Goal: Task Accomplishment & Management: Manage account settings

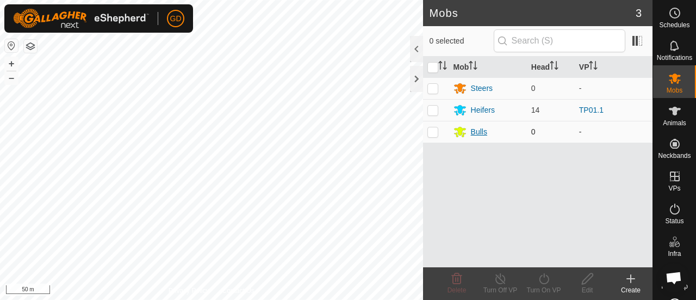
click at [480, 132] on div "Bulls" at bounding box center [479, 131] width 16 height 11
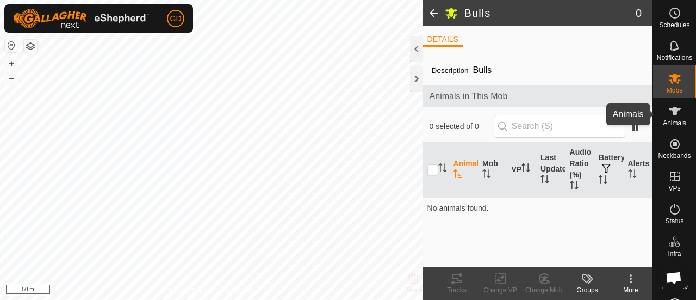
click at [670, 111] on icon at bounding box center [675, 111] width 12 height 9
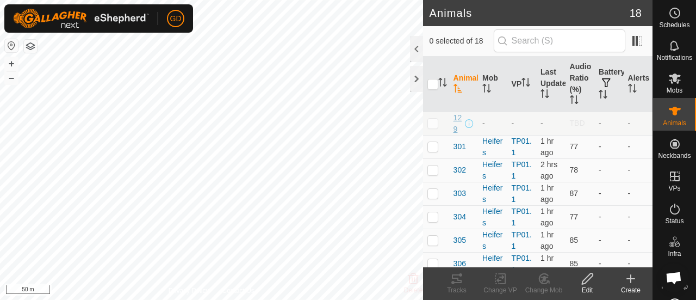
click at [456, 129] on span "129" at bounding box center [458, 123] width 9 height 23
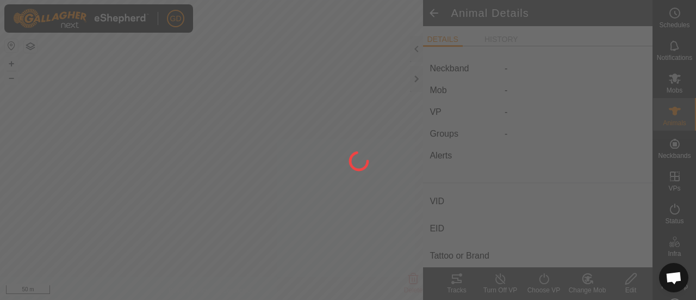
type input "129"
type input "-"
type input "Droughtmaster"
type input "-"
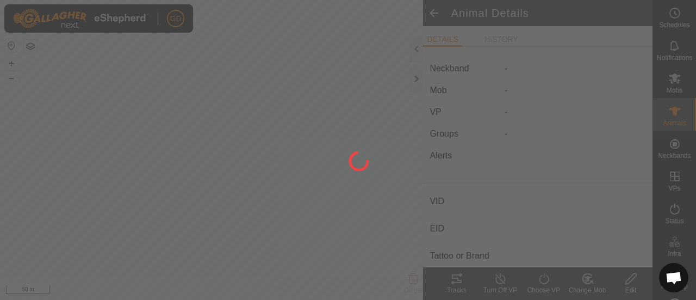
type input "09/2021"
type input "4 years"
type input "756 kg"
type input "-"
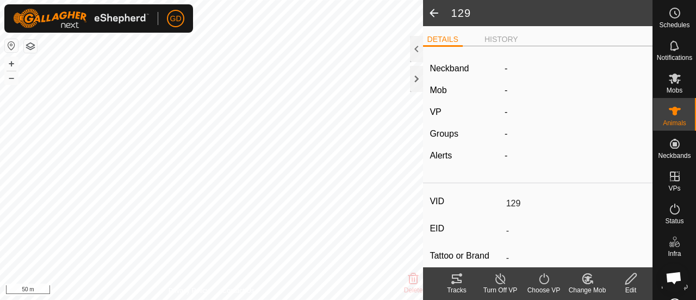
click at [629, 280] on icon at bounding box center [631, 278] width 14 height 13
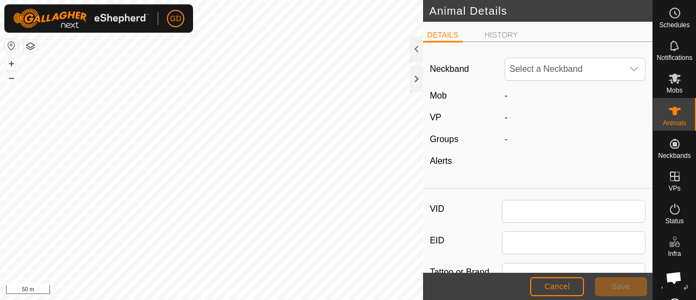
type input "129"
type input "Droughtmaster"
type input "09/2021"
type input "4 years"
type input "756"
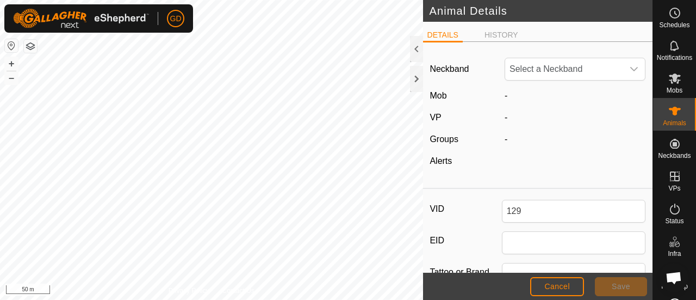
type input "17 Aug, 2025"
click at [556, 286] on span "Cancel" at bounding box center [557, 286] width 26 height 9
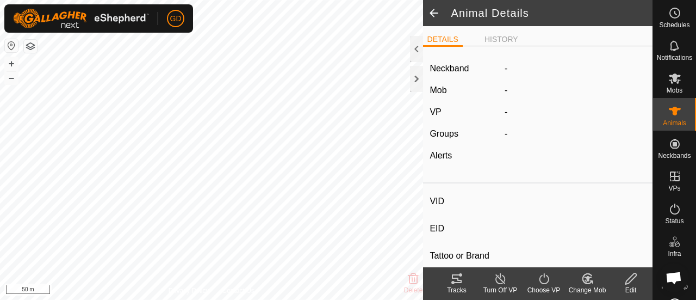
type input "129"
type input "-"
type input "Droughtmaster"
type input "-"
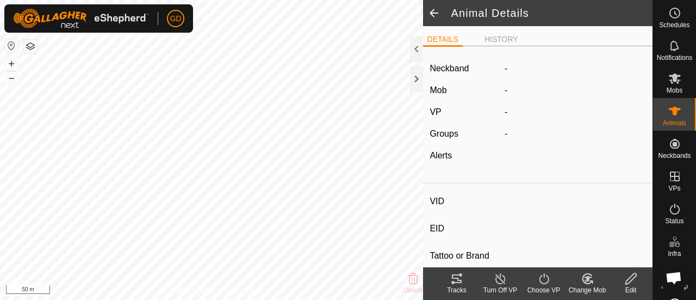
type input "09/2021"
type input "4 years"
type input "756 kg"
type input "-"
click at [668, 115] on icon at bounding box center [674, 110] width 13 height 13
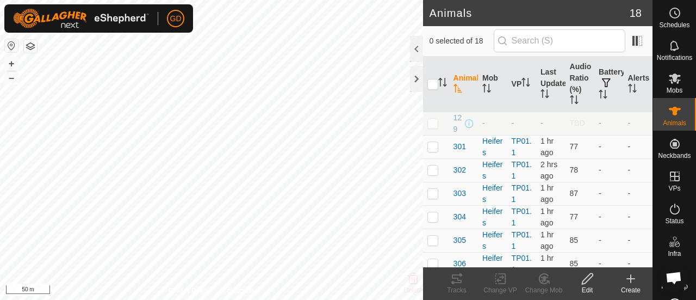
click at [629, 279] on icon at bounding box center [630, 278] width 13 height 13
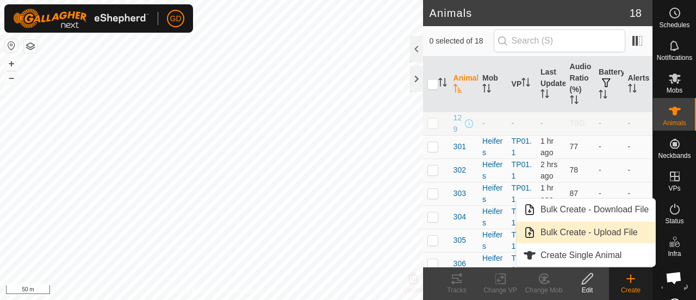
click at [585, 234] on link "Bulk Create - Upload File" at bounding box center [586, 232] width 139 height 22
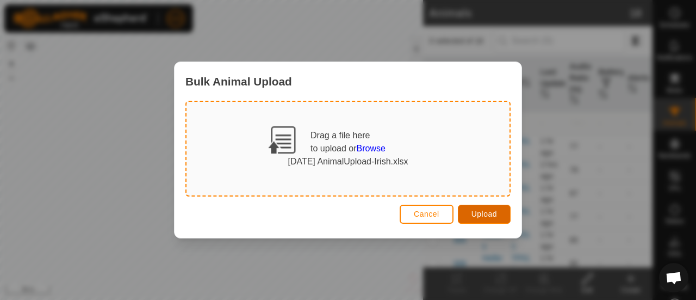
click at [475, 212] on span "Upload" at bounding box center [485, 213] width 26 height 9
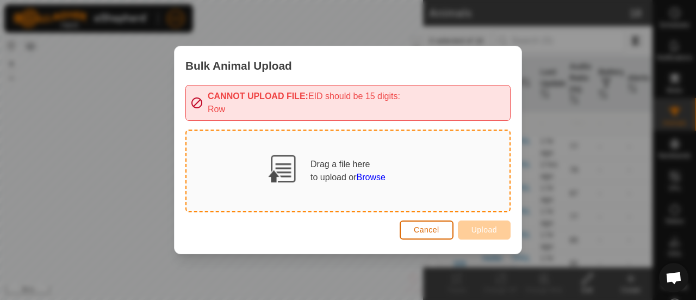
click at [432, 227] on span "Cancel" at bounding box center [427, 229] width 26 height 9
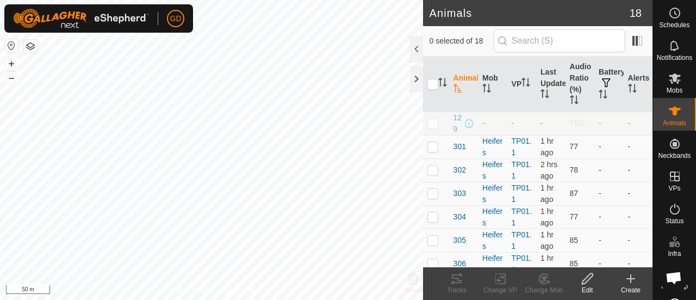
click at [631, 280] on icon at bounding box center [631, 279] width 0 height 8
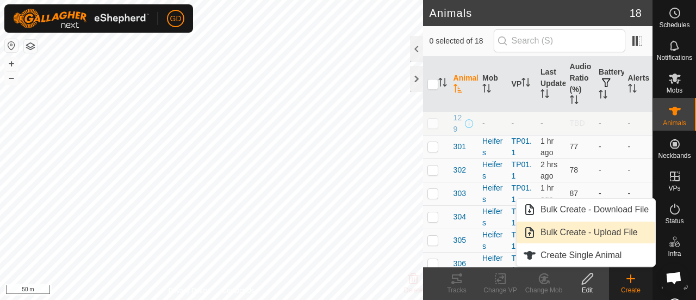
click at [590, 234] on link "Bulk Create - Upload File" at bounding box center [586, 232] width 139 height 22
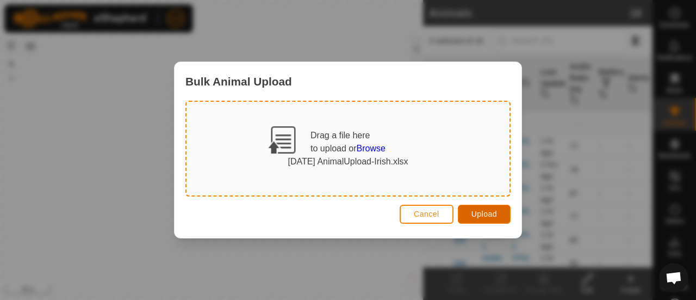
click at [479, 214] on span "Upload" at bounding box center [485, 213] width 26 height 9
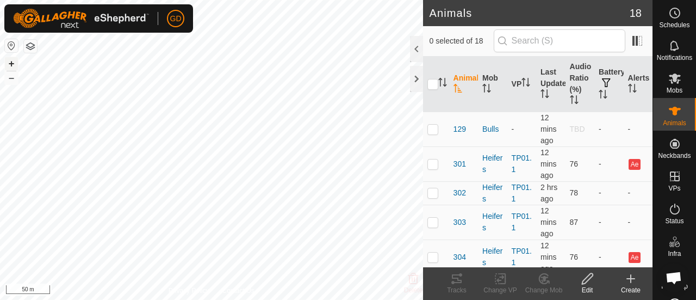
click at [12, 64] on button "+" at bounding box center [11, 63] width 13 height 13
click at [350, 299] on html "GD Schedules Notifications Mobs Animals Neckbands VPs Status Infra Heatmap Help…" at bounding box center [348, 150] width 696 height 300
click at [12, 79] on button "–" at bounding box center [11, 77] width 13 height 13
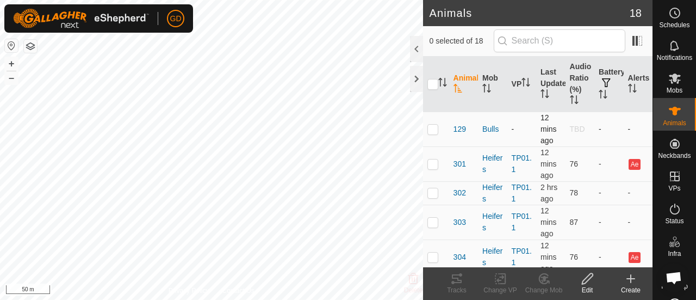
click at [556, 132] on div "Animals 18 0 selected of 18 Animal Mob VP Last Updated Audio Ratio (%) Battery …" at bounding box center [326, 150] width 653 height 300
click at [41, 299] on html "GD Schedules Notifications Mobs Animals Neckbands VPs Status Infra Heatmap Help…" at bounding box center [348, 150] width 696 height 300
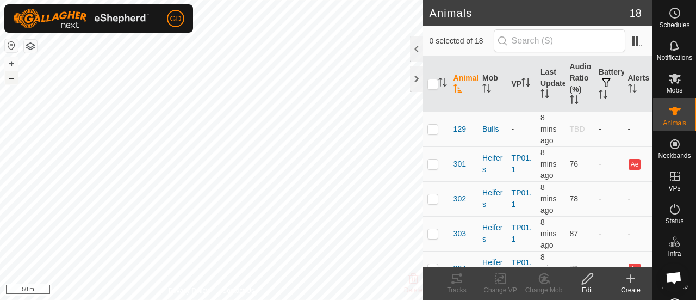
click at [13, 77] on button "–" at bounding box center [11, 77] width 13 height 13
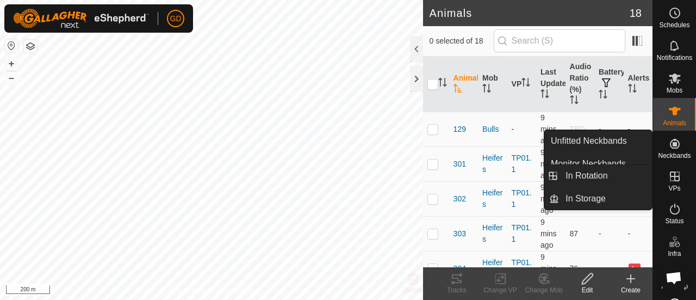
click at [675, 178] on icon at bounding box center [675, 176] width 10 height 10
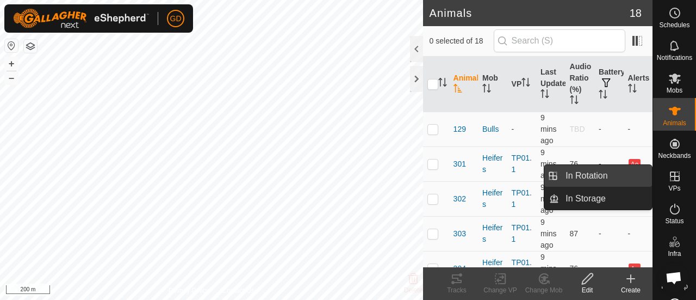
click at [586, 170] on link "In Rotation" at bounding box center [605, 176] width 93 height 22
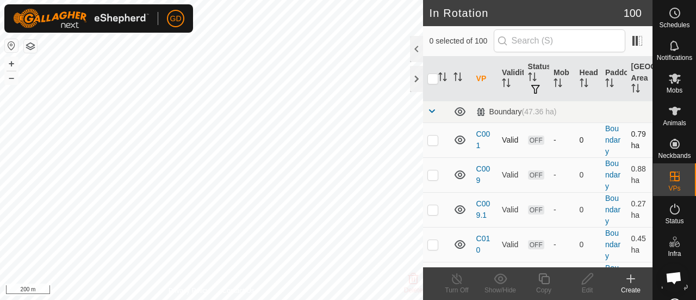
click at [435, 139] on p-checkbox at bounding box center [433, 139] width 11 height 9
checkbox input "true"
click at [11, 60] on button "+" at bounding box center [11, 63] width 13 height 13
click at [587, 278] on icon at bounding box center [588, 278] width 14 height 13
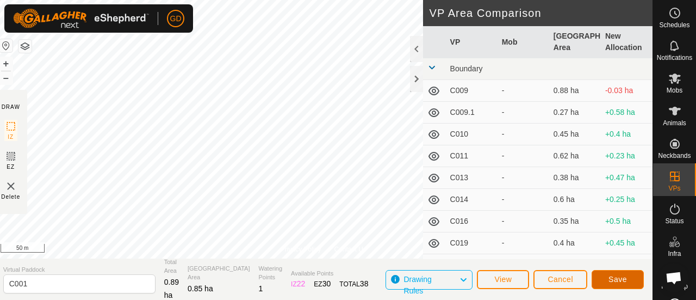
click at [621, 277] on span "Save" at bounding box center [618, 279] width 18 height 9
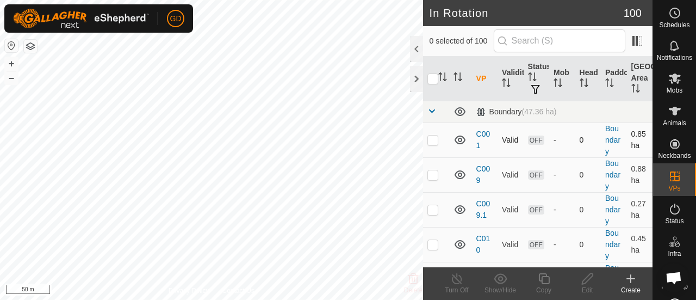
click at [436, 141] on p-checkbox at bounding box center [433, 139] width 11 height 9
checkbox input "false"
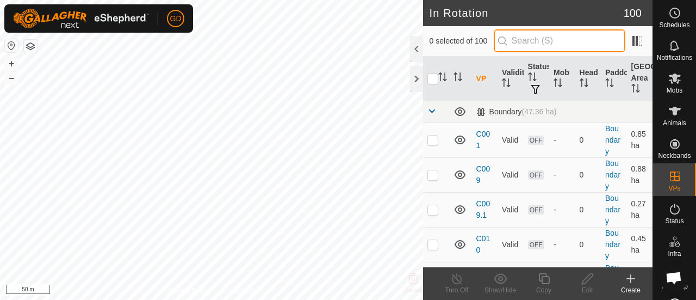
click at [527, 35] on input "text" at bounding box center [560, 40] width 132 height 23
type input "c02"
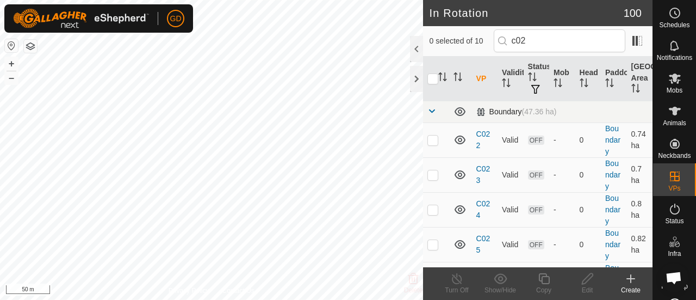
click at [430, 110] on span at bounding box center [432, 111] width 9 height 9
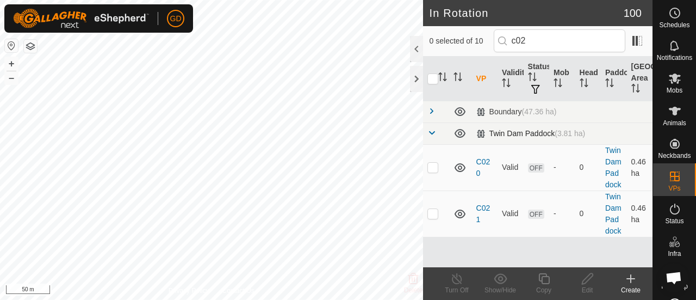
click at [432, 132] on span at bounding box center [432, 132] width 9 height 9
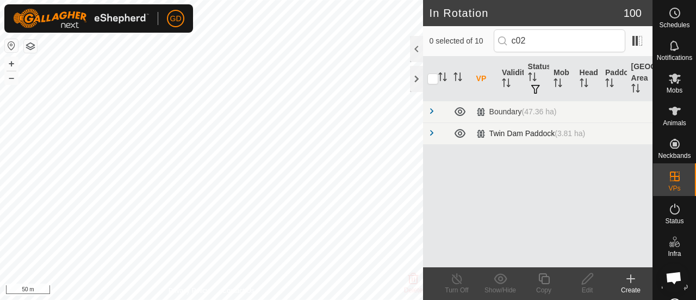
click at [432, 132] on span at bounding box center [432, 132] width 9 height 9
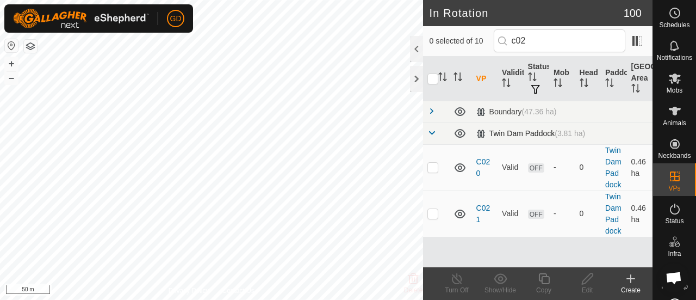
click at [432, 132] on span at bounding box center [432, 132] width 9 height 9
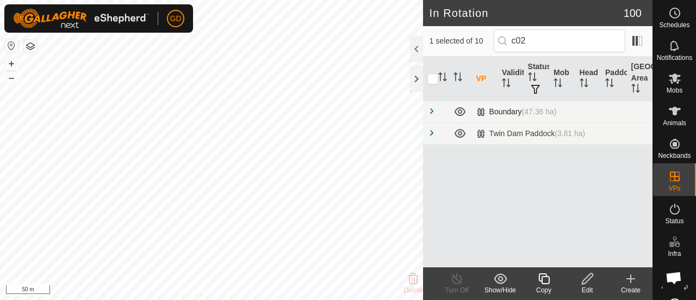
click at [432, 113] on span at bounding box center [432, 111] width 9 height 9
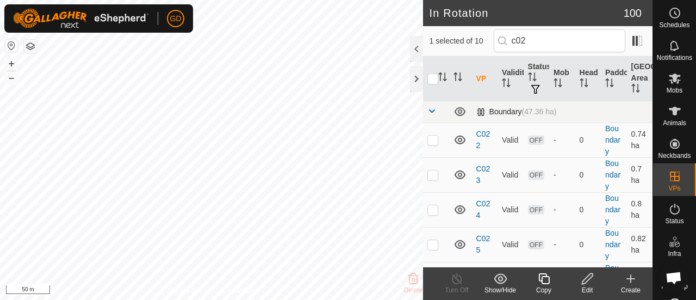
click at [431, 108] on span at bounding box center [432, 111] width 9 height 9
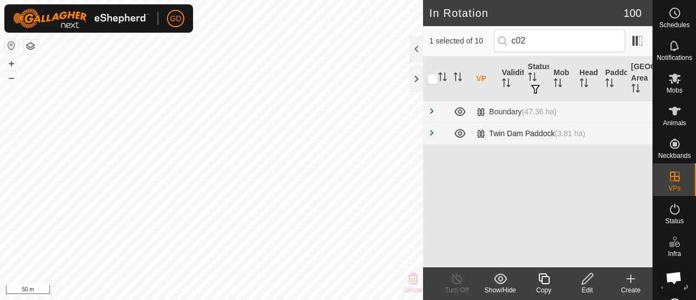
click at [432, 132] on span at bounding box center [432, 132] width 9 height 9
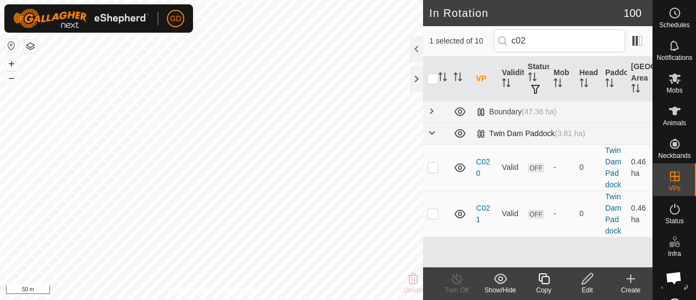
click at [432, 132] on span at bounding box center [432, 132] width 9 height 9
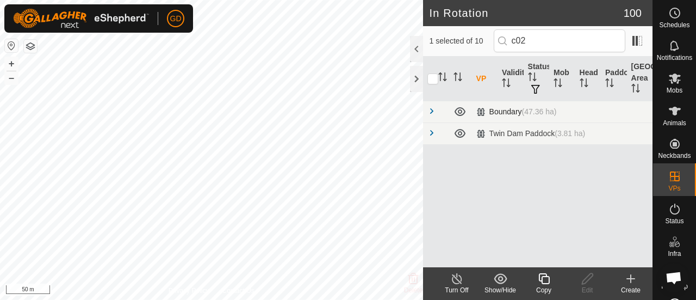
click at [430, 112] on span at bounding box center [432, 111] width 9 height 9
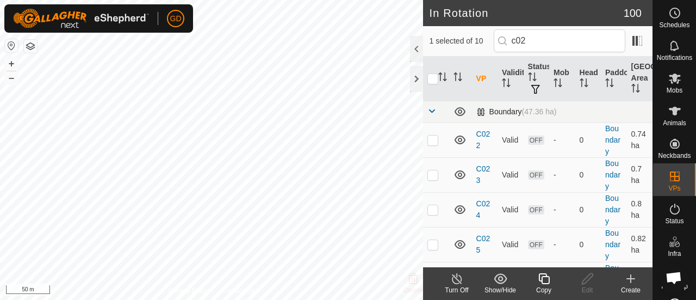
click at [432, 111] on span at bounding box center [432, 111] width 9 height 9
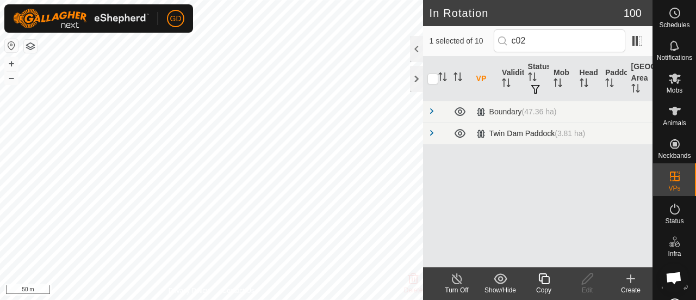
click at [430, 132] on span at bounding box center [432, 132] width 9 height 9
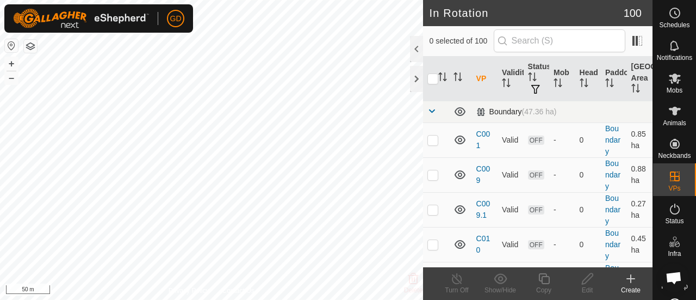
checkbox input "true"
checkbox input "false"
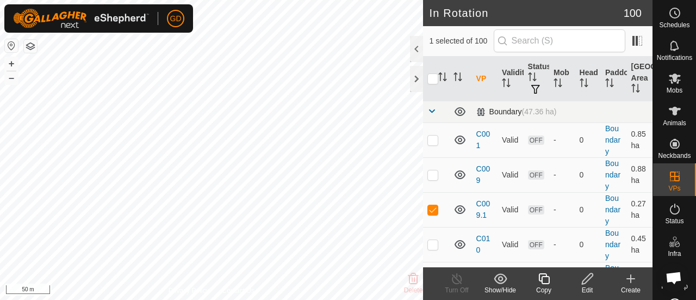
checkbox input "true"
click at [432, 110] on span at bounding box center [432, 111] width 9 height 9
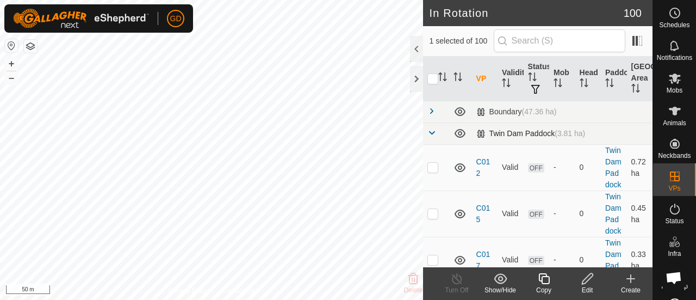
click at [433, 131] on span at bounding box center [432, 132] width 9 height 9
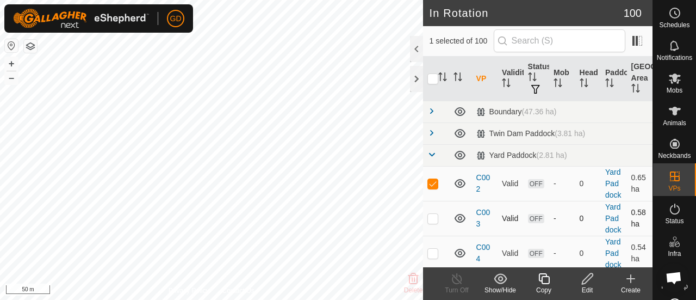
click at [432, 222] on p-checkbox at bounding box center [433, 218] width 11 height 9
checkbox input "true"
click at [434, 188] on p-checkbox at bounding box center [433, 183] width 11 height 9
checkbox input "false"
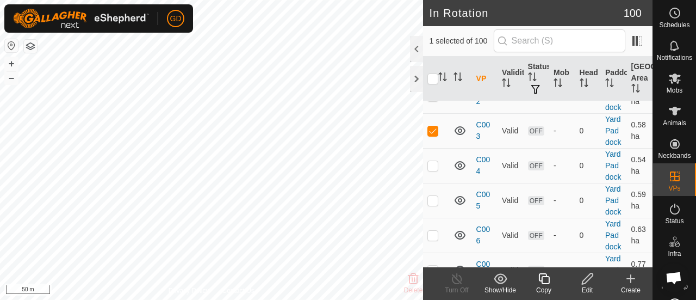
scroll to position [93, 0]
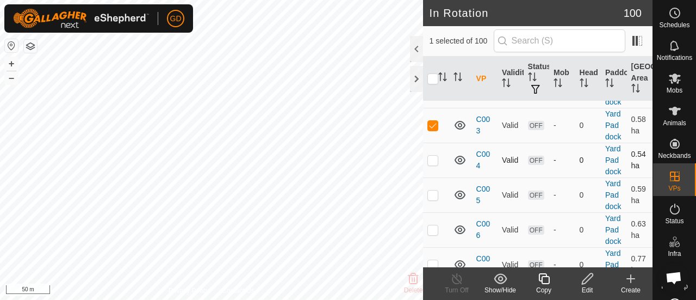
click at [432, 164] on p-checkbox at bounding box center [433, 160] width 11 height 9
checkbox input "true"
click at [435, 199] on p-checkbox at bounding box center [433, 194] width 11 height 9
checkbox input "true"
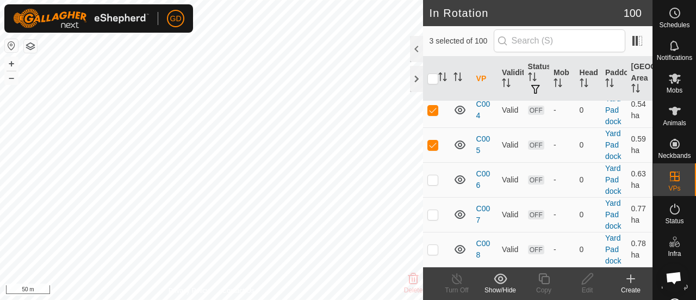
scroll to position [172, 0]
click at [434, 184] on p-checkbox at bounding box center [433, 179] width 11 height 9
checkbox input "true"
click at [433, 219] on p-checkbox at bounding box center [433, 214] width 11 height 9
checkbox input "true"
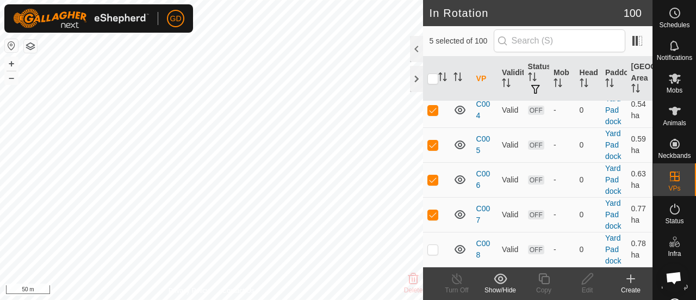
scroll to position [220, 0]
click at [432, 245] on p-checkbox at bounding box center [433, 249] width 11 height 9
checkbox input "true"
click at [433, 203] on td at bounding box center [436, 214] width 26 height 35
checkbox input "false"
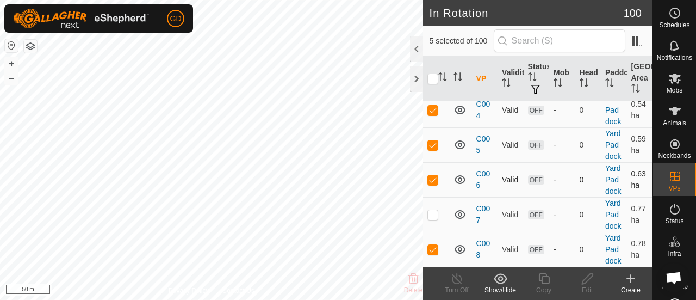
click at [432, 175] on p-checkbox at bounding box center [433, 179] width 11 height 9
checkbox input "false"
click at [430, 140] on p-checkbox at bounding box center [433, 144] width 11 height 9
checkbox input "false"
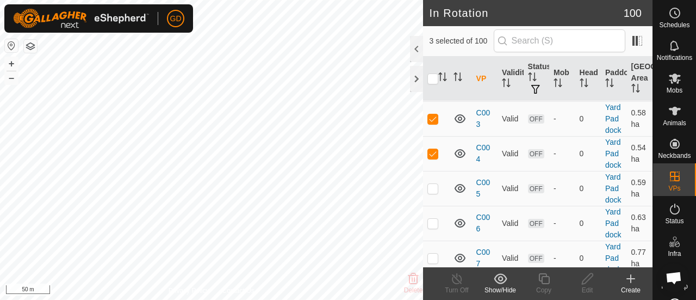
scroll to position [90, 0]
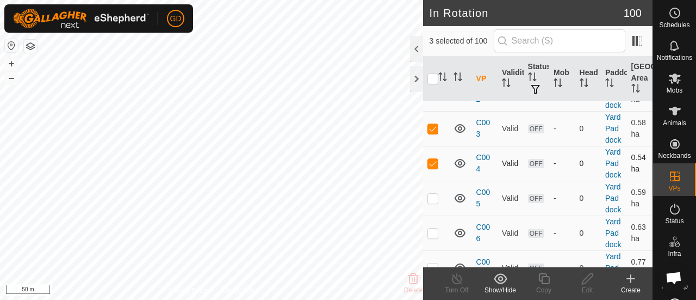
click at [432, 168] on p-checkbox at bounding box center [433, 163] width 11 height 9
checkbox input "false"
click at [434, 133] on p-checkbox at bounding box center [433, 128] width 11 height 9
checkbox input "false"
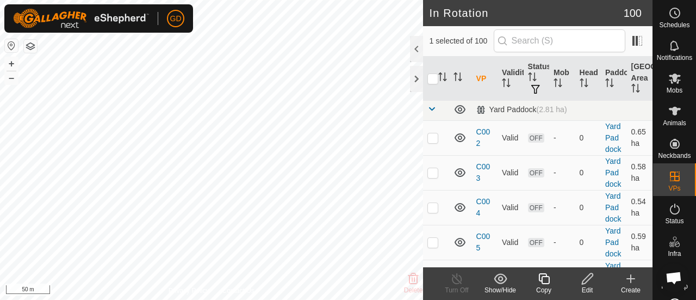
scroll to position [0, 0]
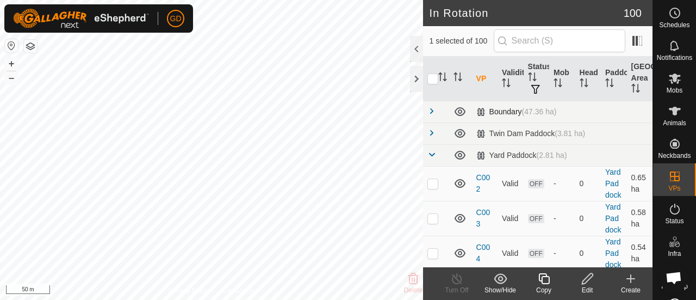
click at [432, 109] on span at bounding box center [432, 111] width 9 height 9
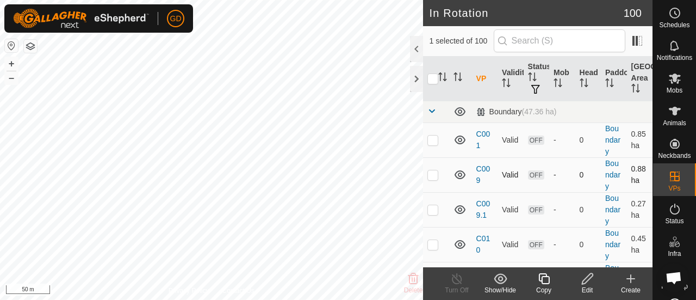
click at [436, 172] on p-checkbox at bounding box center [433, 174] width 11 height 9
checkbox input "false"
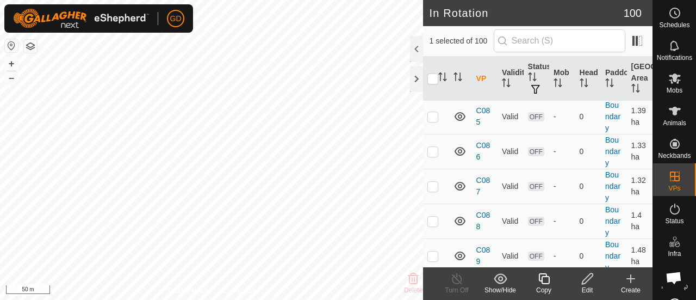
scroll to position [3256, 0]
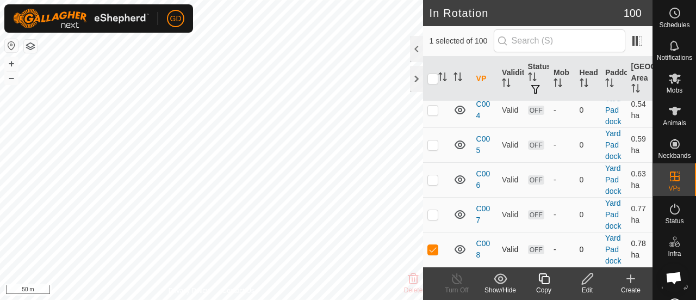
click at [436, 239] on td at bounding box center [436, 249] width 26 height 35
click at [429, 245] on p-checkbox at bounding box center [433, 249] width 11 height 9
checkbox input "true"
click at [433, 77] on input "checkbox" at bounding box center [433, 78] width 11 height 11
checkbox input "true"
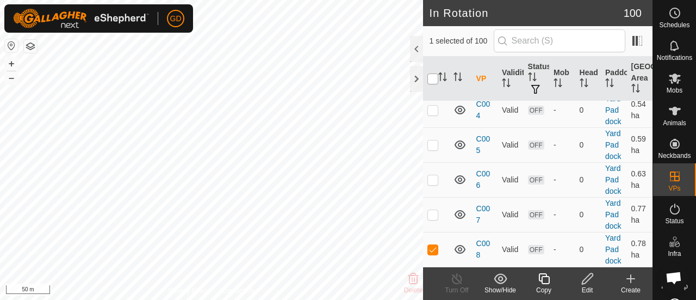
checkbox input "true"
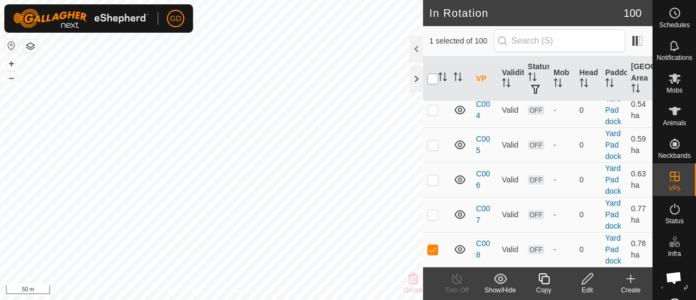
checkbox input "true"
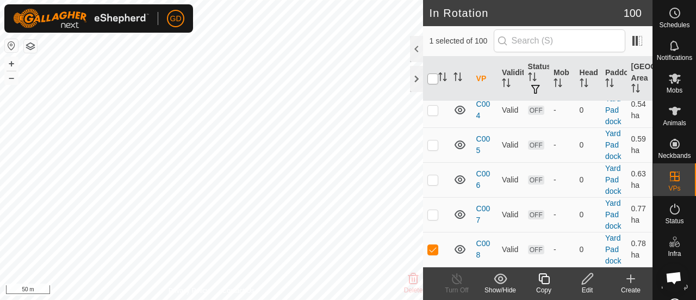
checkbox input "true"
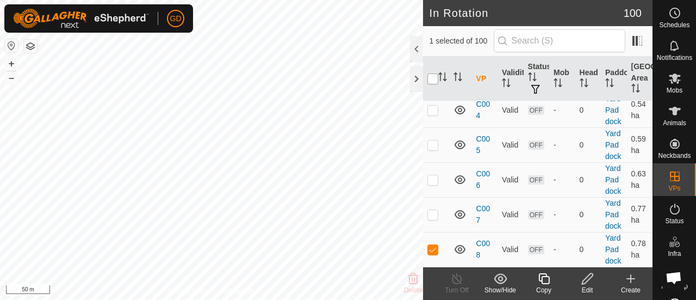
checkbox input "true"
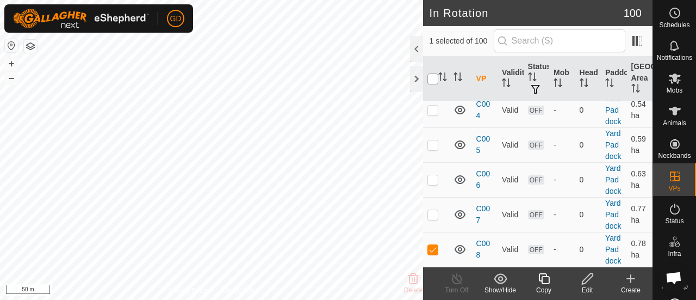
checkbox input "true"
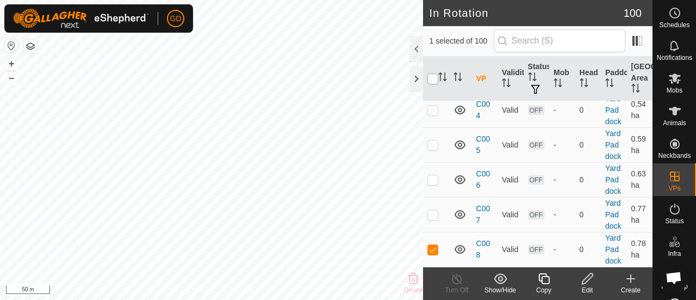
checkbox input "true"
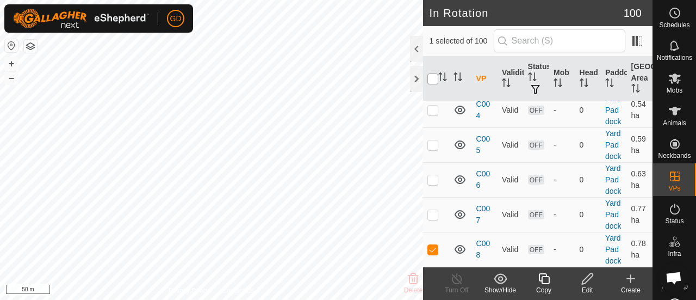
checkbox input "true"
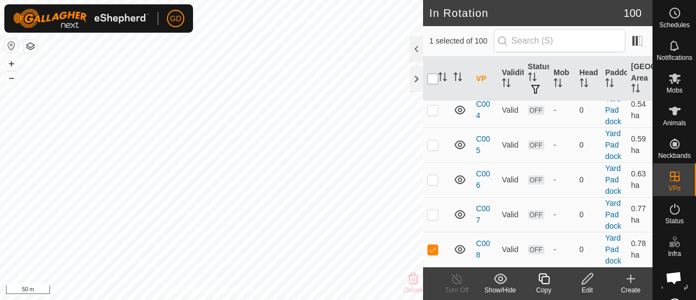
checkbox input "true"
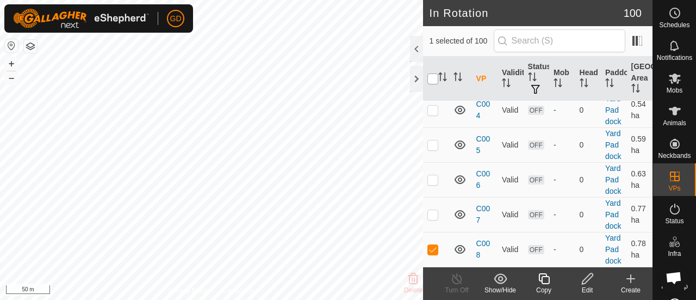
checkbox input "true"
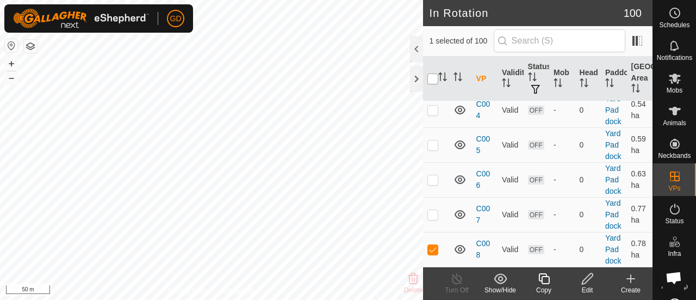
checkbox input "true"
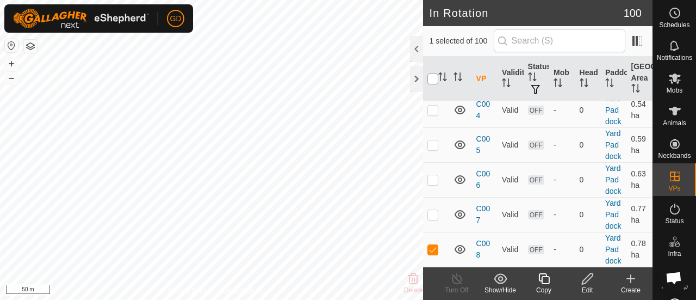
checkbox input "true"
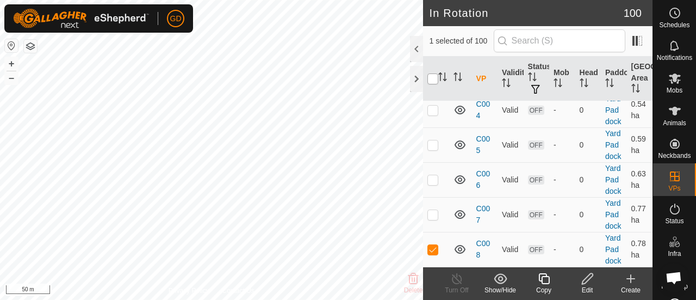
checkbox input "true"
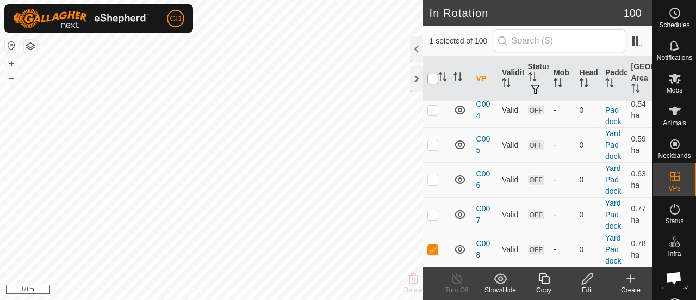
checkbox input "true"
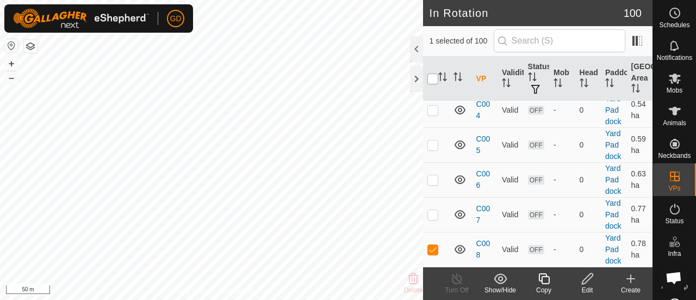
checkbox input "true"
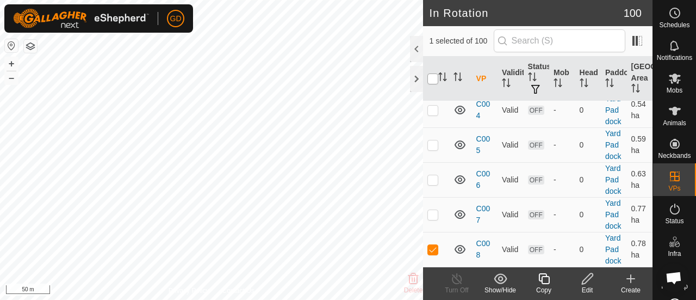
checkbox input "true"
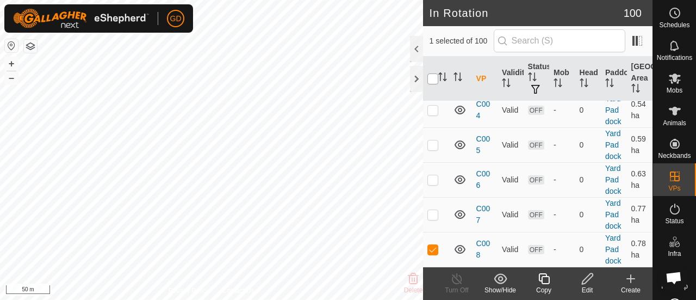
checkbox input "true"
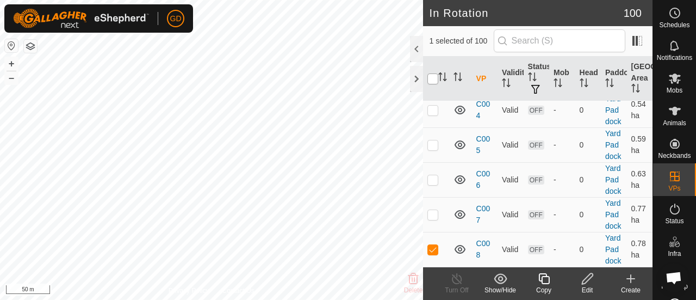
checkbox input "true"
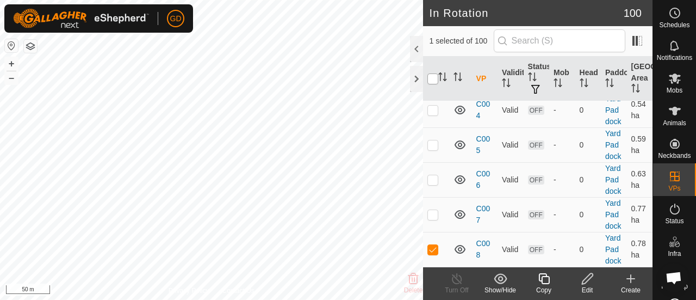
checkbox input "true"
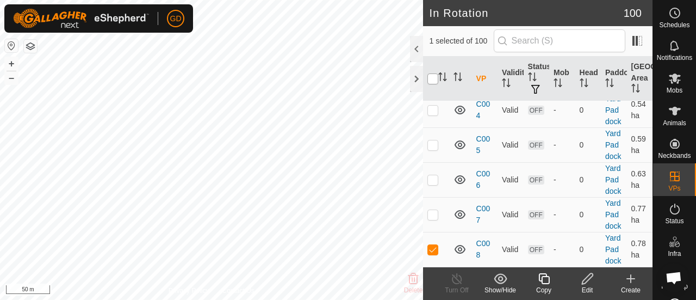
checkbox input "true"
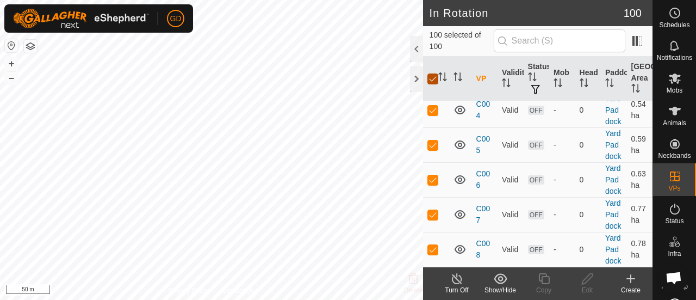
click at [433, 77] on input "checkbox" at bounding box center [433, 78] width 11 height 11
checkbox input "false"
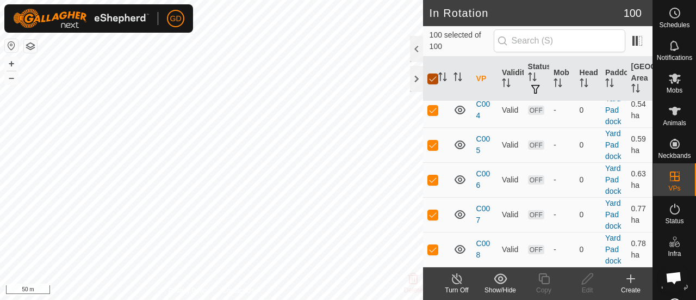
checkbox input "false"
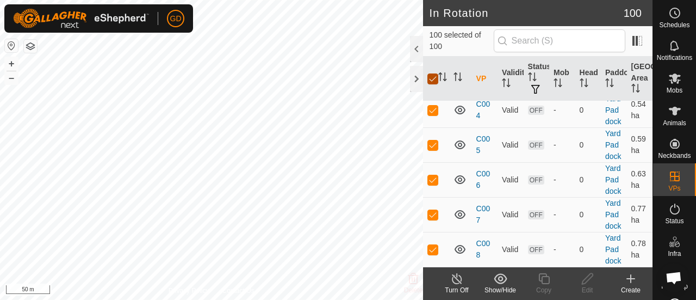
checkbox input "false"
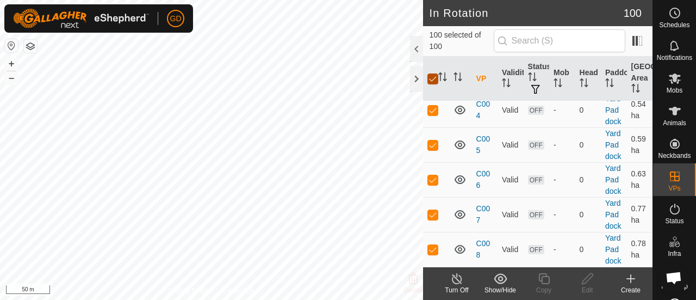
checkbox input "false"
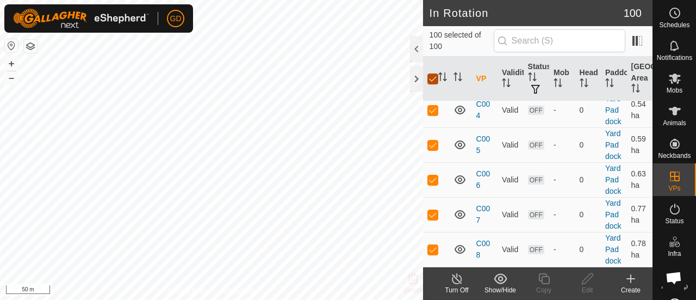
checkbox input "false"
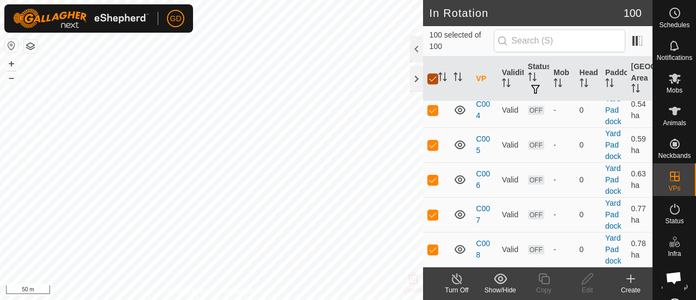
checkbox input "false"
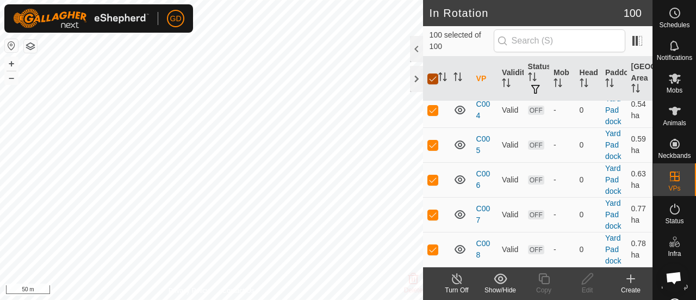
checkbox input "false"
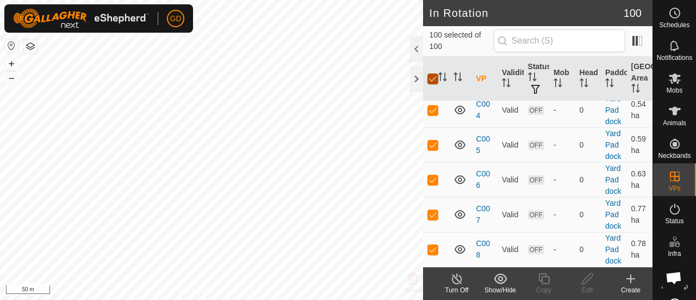
checkbox input "false"
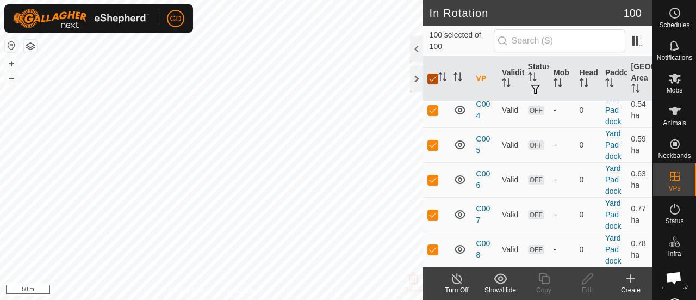
checkbox input "false"
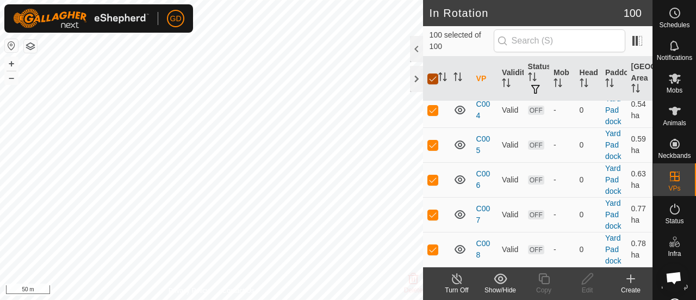
checkbox input "false"
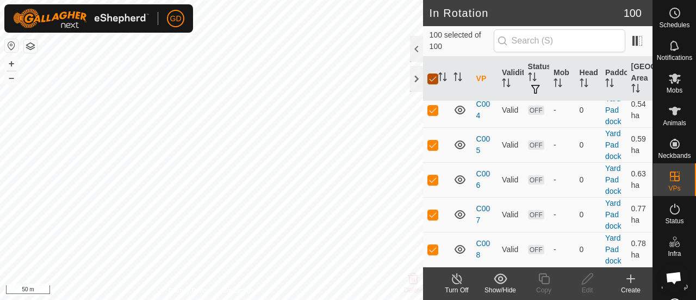
checkbox input "false"
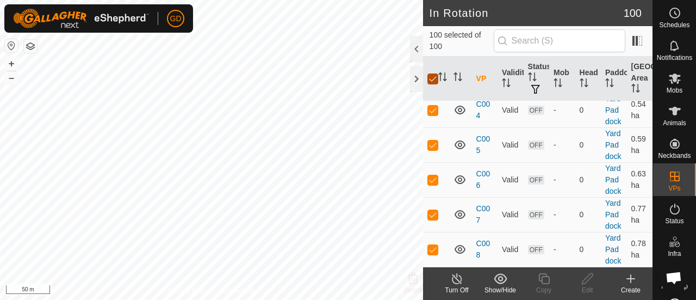
checkbox input "false"
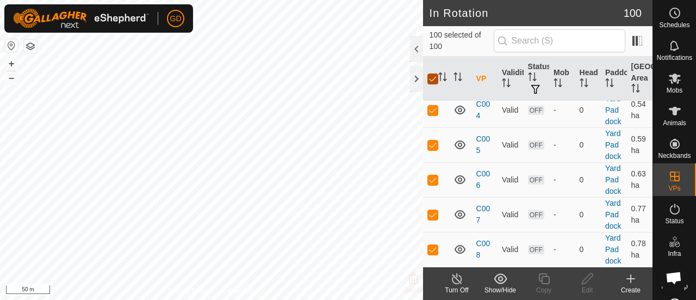
checkbox input "false"
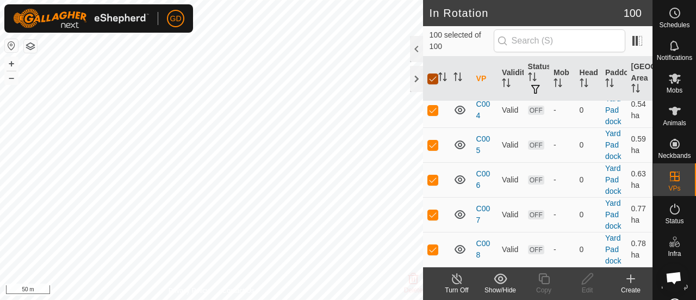
checkbox input "false"
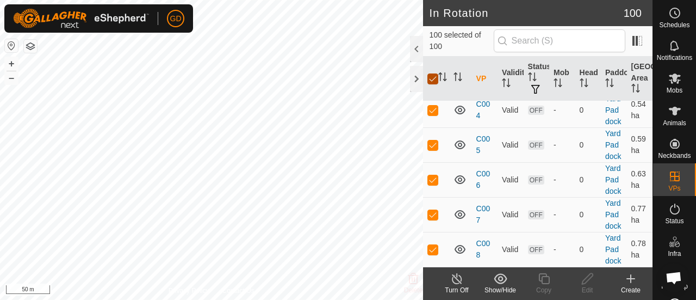
checkbox input "false"
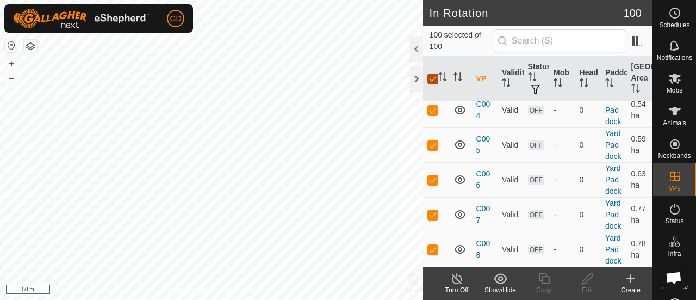
checkbox input "false"
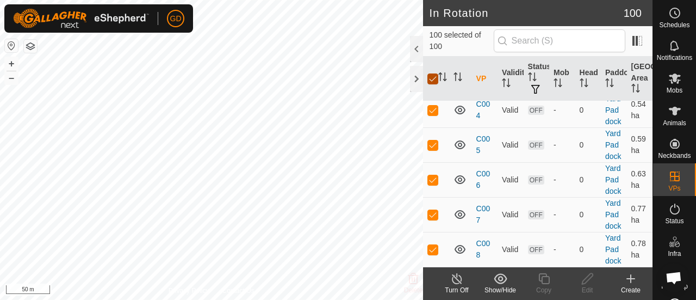
checkbox input "false"
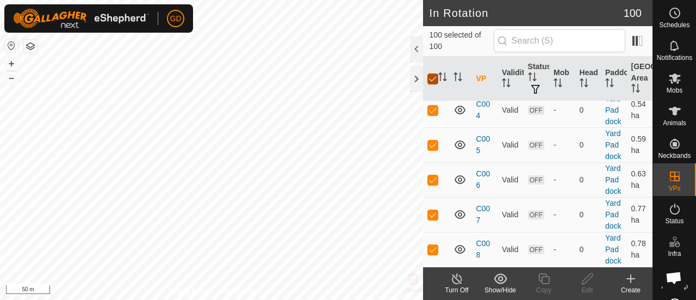
checkbox input "false"
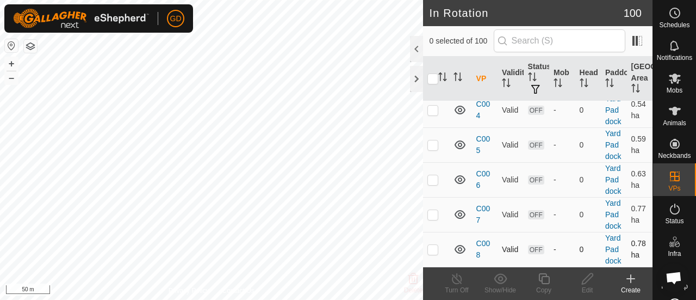
click at [436, 246] on p-checkbox at bounding box center [433, 249] width 11 height 9
click at [443, 75] on icon "Activate to sort" at bounding box center [442, 76] width 9 height 9
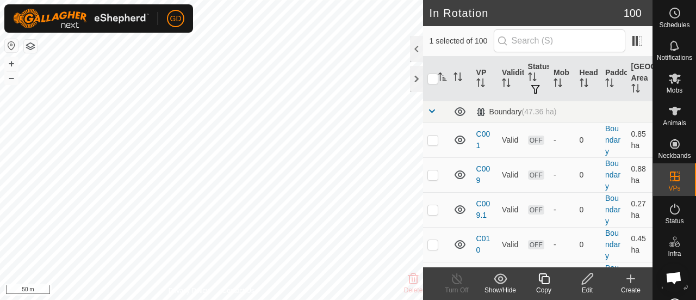
click at [443, 75] on icon "Activate to sort" at bounding box center [442, 76] width 9 height 9
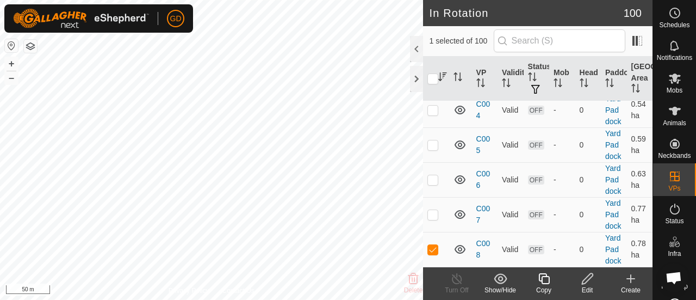
scroll to position [3256, 0]
click at [434, 245] on p-checkbox at bounding box center [433, 249] width 11 height 9
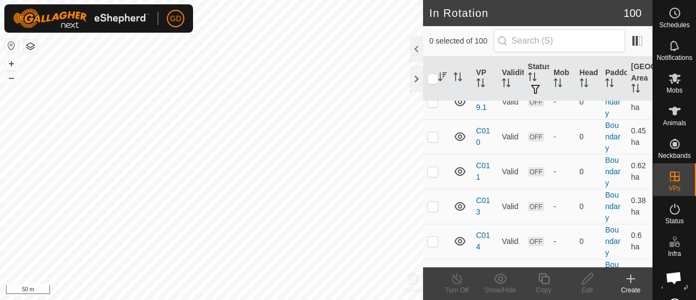
scroll to position [0, 0]
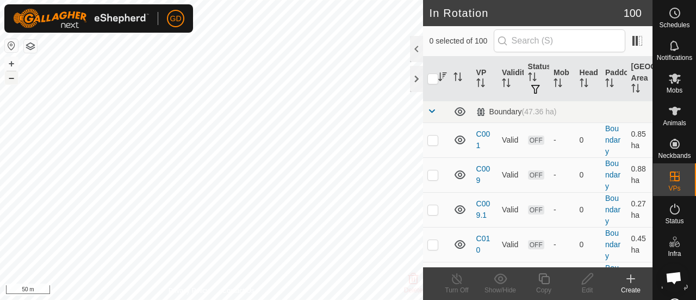
click at [14, 78] on button "–" at bounding box center [11, 77] width 13 height 13
